Goal: Task Accomplishment & Management: Use online tool/utility

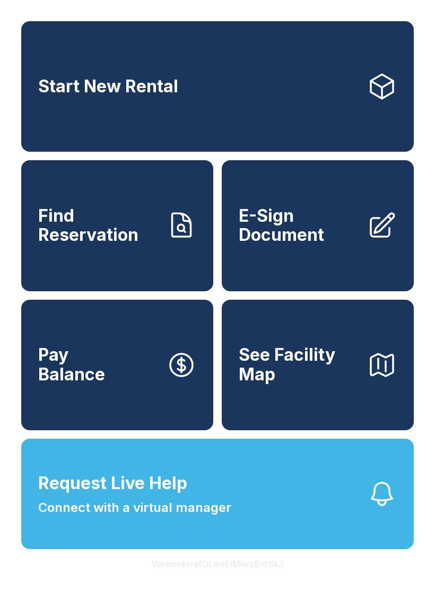
click at [327, 238] on span "E-Sign Document" at bounding box center [299, 225] width 120 height 39
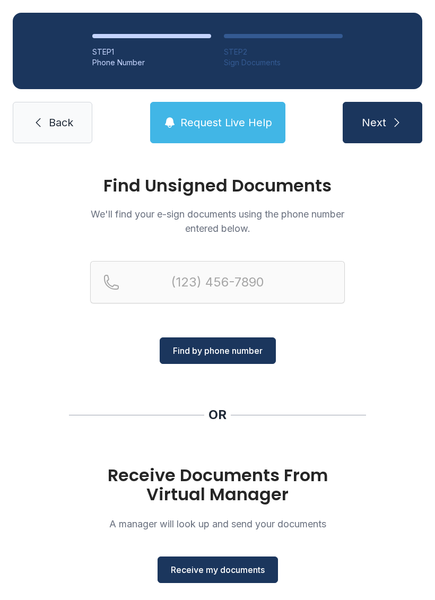
click at [227, 575] on span "Receive my documents" at bounding box center [218, 569] width 94 height 13
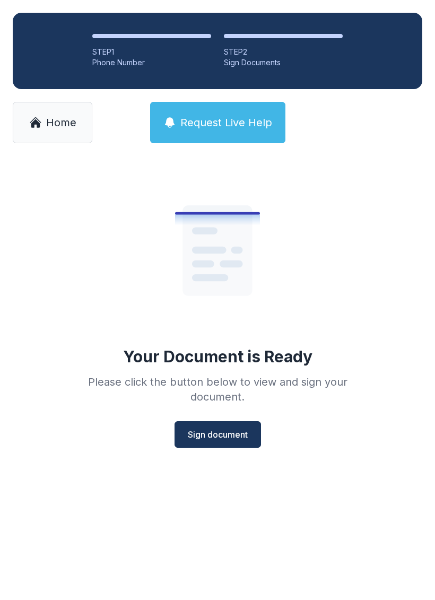
click at [224, 435] on span "Sign document" at bounding box center [218, 434] width 60 height 13
click at [383, 170] on div "Your Document is Ready Please click the button below to view and sign your docu…" at bounding box center [217, 323] width 435 height 334
click at [337, 551] on main "Your Document is Ready Please click the button below to view and sign your docu…" at bounding box center [217, 378] width 435 height 444
click at [49, 123] on span "Home" at bounding box center [61, 122] width 30 height 15
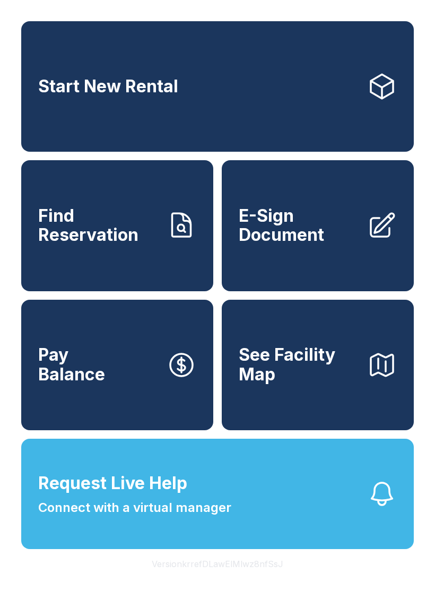
click at [327, 245] on span "E-Sign Document" at bounding box center [299, 225] width 120 height 39
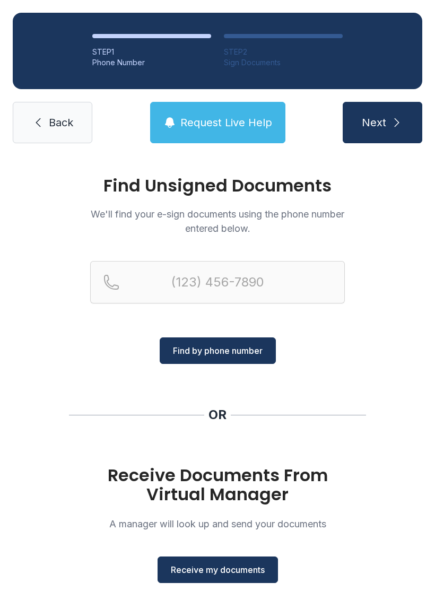
click at [61, 130] on link "Back" at bounding box center [53, 122] width 80 height 41
